Goal: Find specific page/section: Find specific page/section

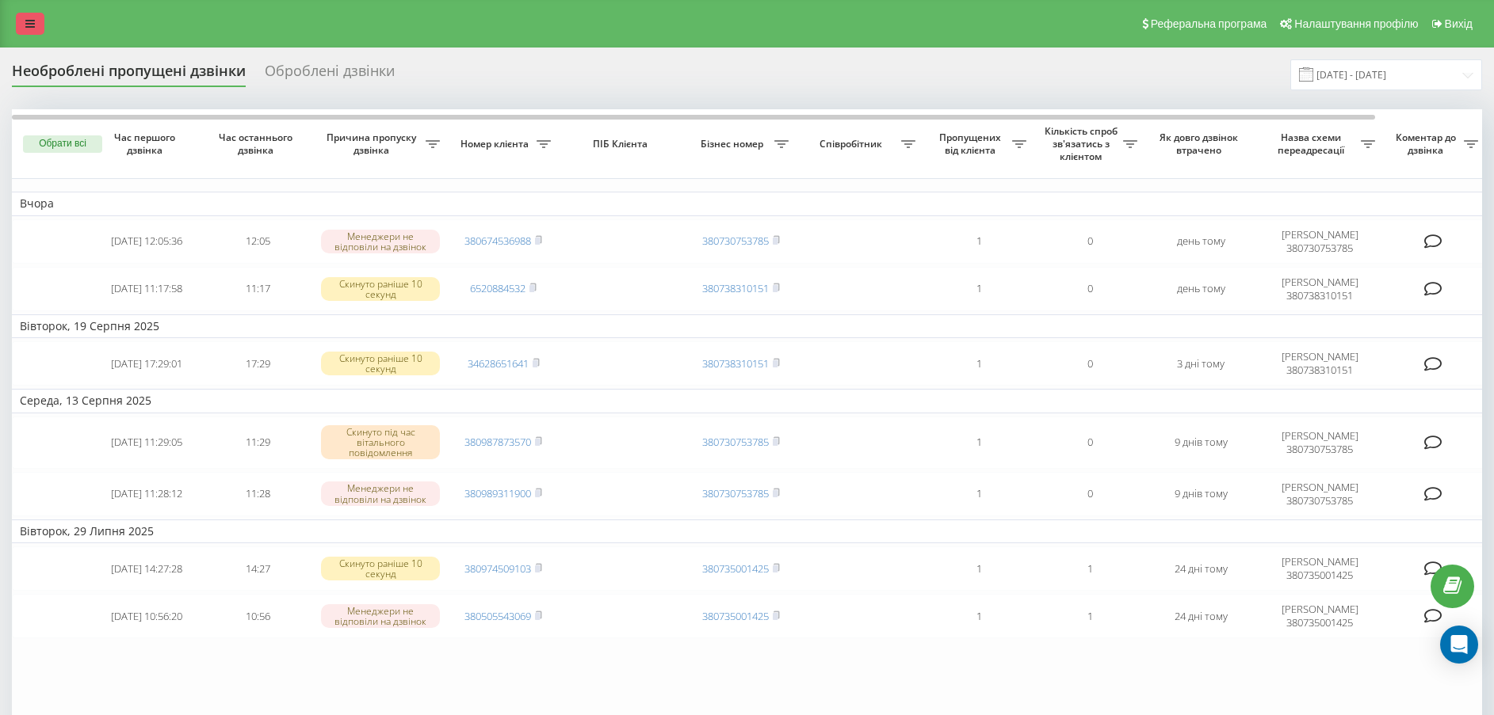
click at [24, 21] on link at bounding box center [30, 24] width 29 height 22
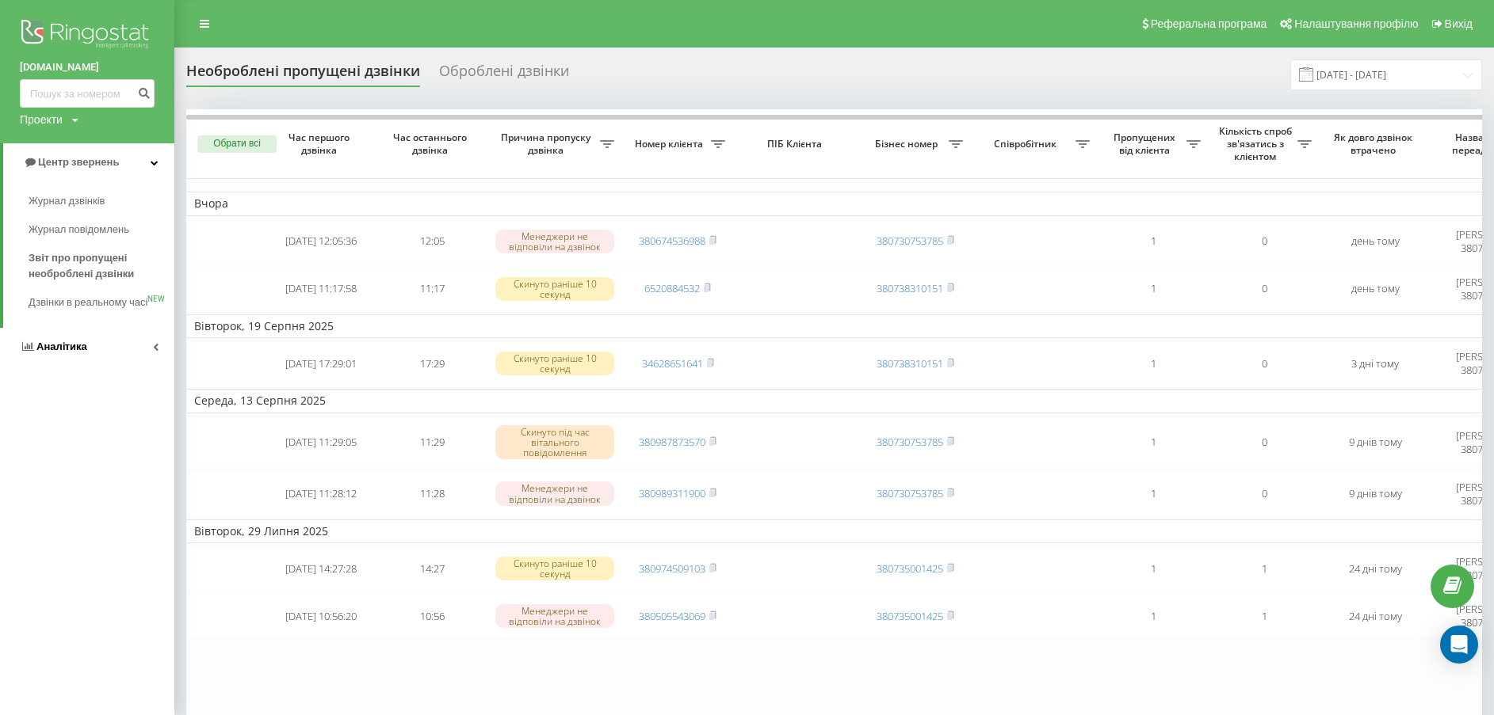
click at [119, 360] on link "Аналiтика" at bounding box center [87, 347] width 174 height 38
click at [66, 244] on span "Співробітники у реальному часі" at bounding box center [89, 247] width 120 height 32
